Goal: Task Accomplishment & Management: Understand process/instructions

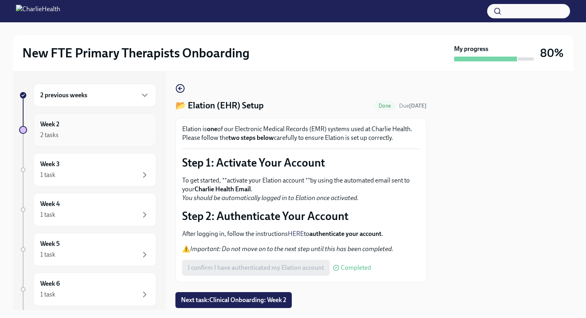
click at [74, 132] on div "2 tasks" at bounding box center [94, 135] width 109 height 10
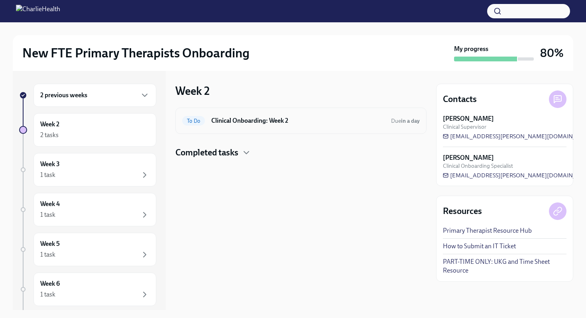
click at [233, 128] on div "To Do Clinical Onboarding: Week 2 Due in a day" at bounding box center [300, 121] width 251 height 26
click at [226, 128] on div "To Do Clinical Onboarding: Week 2 Due in a day" at bounding box center [300, 121] width 251 height 26
click at [224, 120] on h6 "Clinical Onboarding: Week 2" at bounding box center [297, 120] width 173 height 9
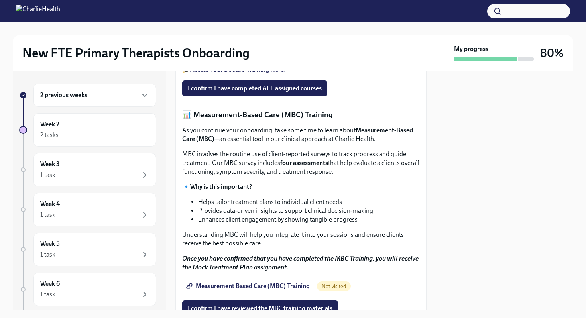
scroll to position [275, 0]
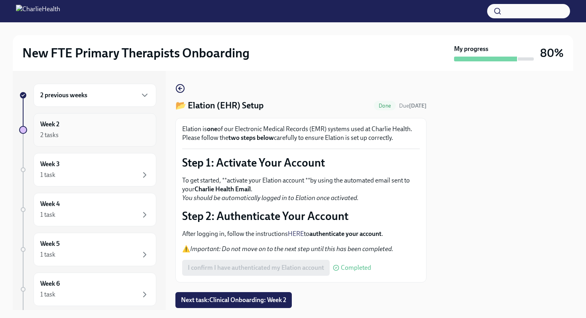
click at [115, 134] on div "2 tasks" at bounding box center [94, 135] width 109 height 10
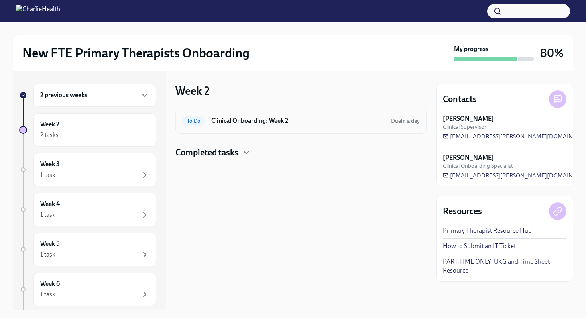
click at [238, 119] on h6 "Clinical Onboarding: Week 2" at bounding box center [297, 120] width 173 height 9
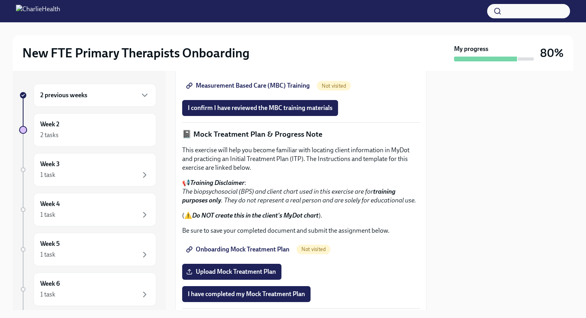
scroll to position [516, 0]
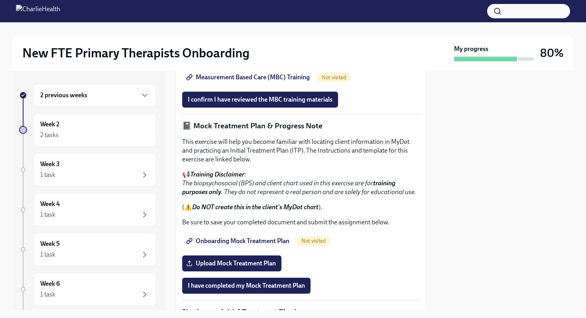
click at [231, 81] on span "Measurement Based Care (MBC) Training" at bounding box center [249, 77] width 122 height 8
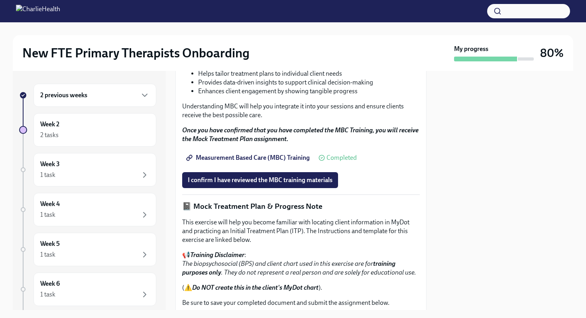
scroll to position [430, 0]
